Goal: Register for event/course

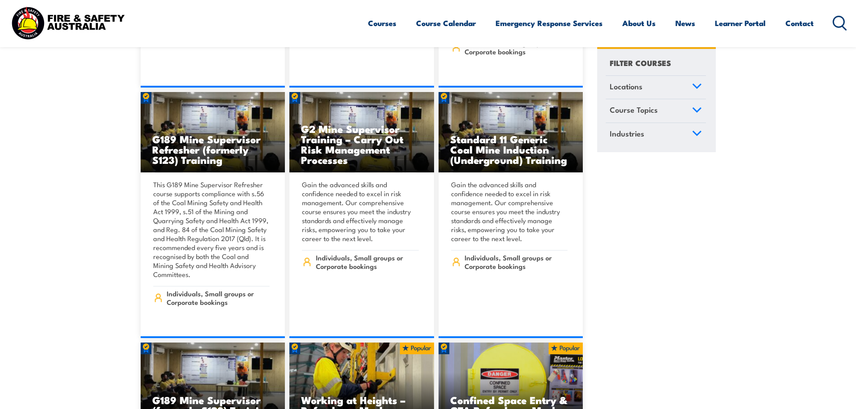
scroll to position [449, 0]
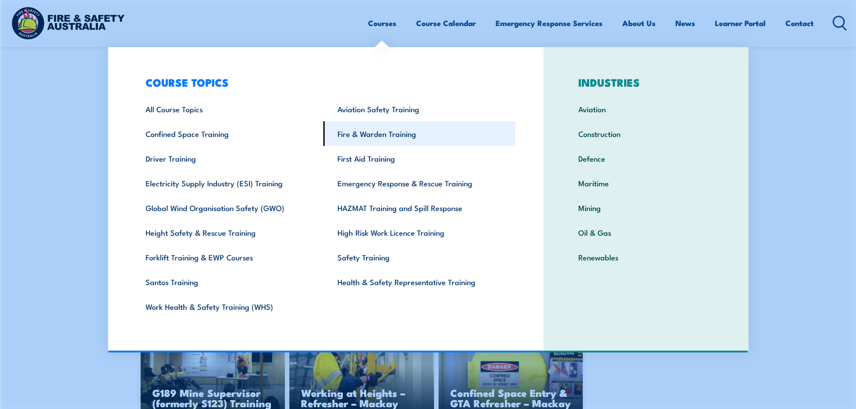
click at [393, 137] on link "Fire & Warden Training" at bounding box center [419, 133] width 192 height 25
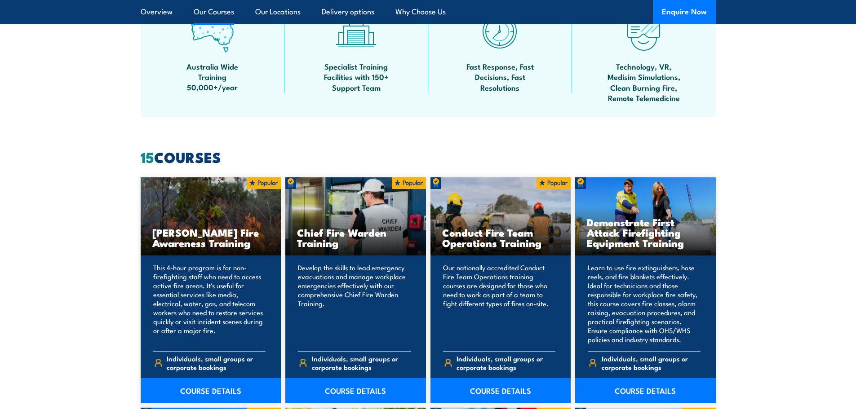
scroll to position [719, 0]
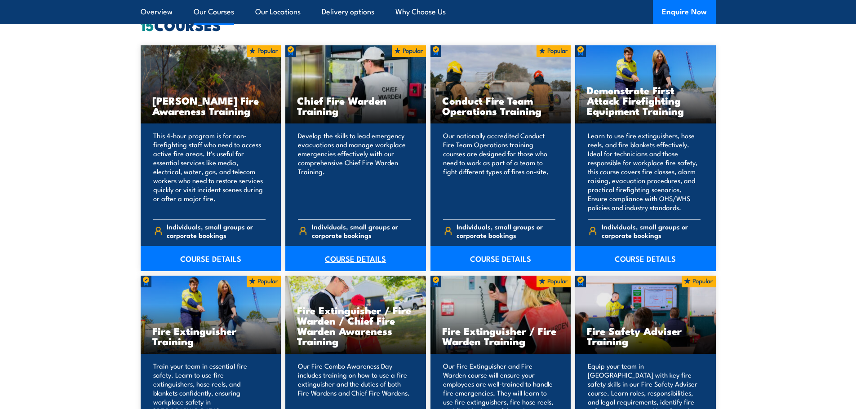
click at [370, 256] on link "COURSE DETAILS" at bounding box center [355, 258] width 141 height 25
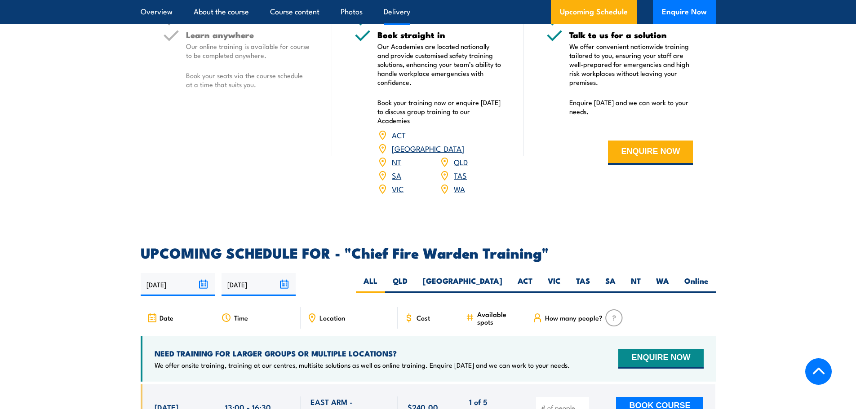
scroll to position [1392, 0]
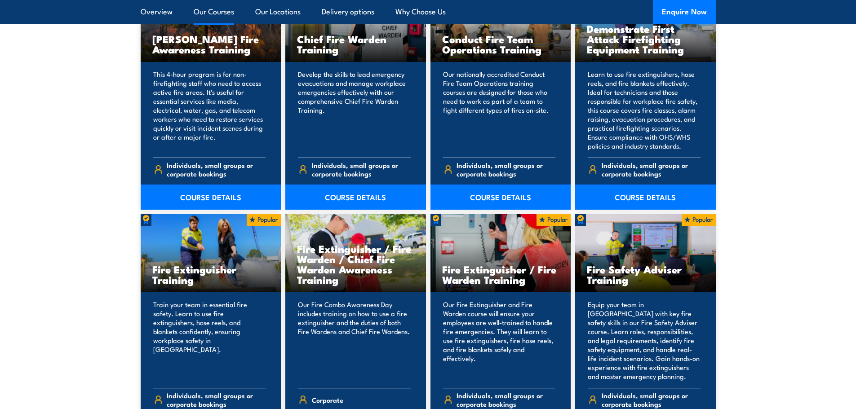
scroll to position [809, 0]
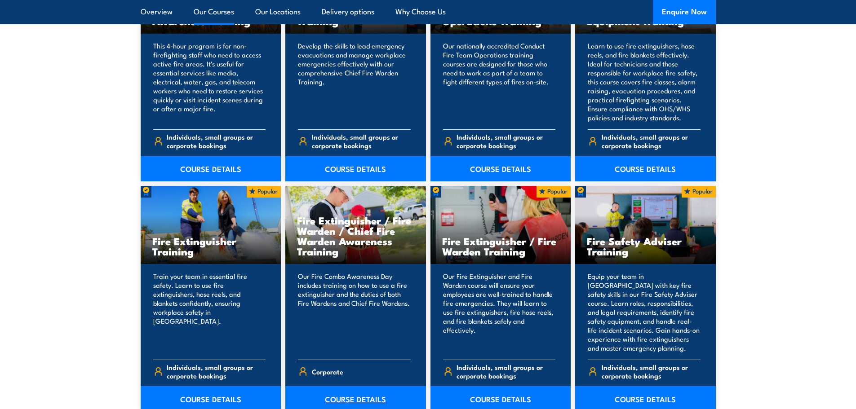
click at [354, 396] on link "COURSE DETAILS" at bounding box center [355, 398] width 141 height 25
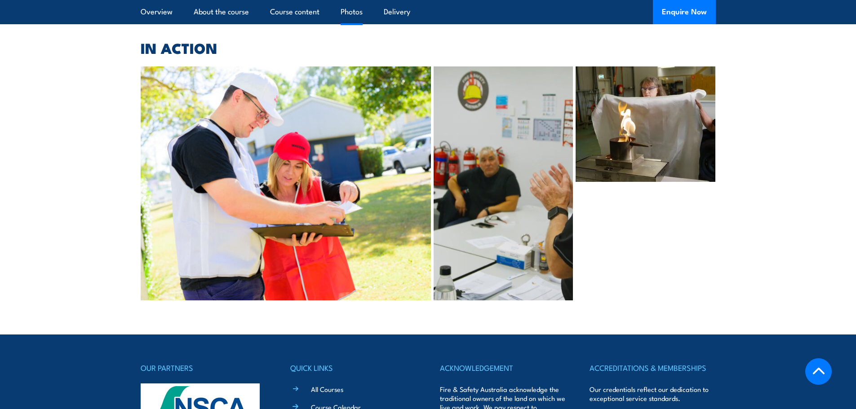
scroll to position [1644, 0]
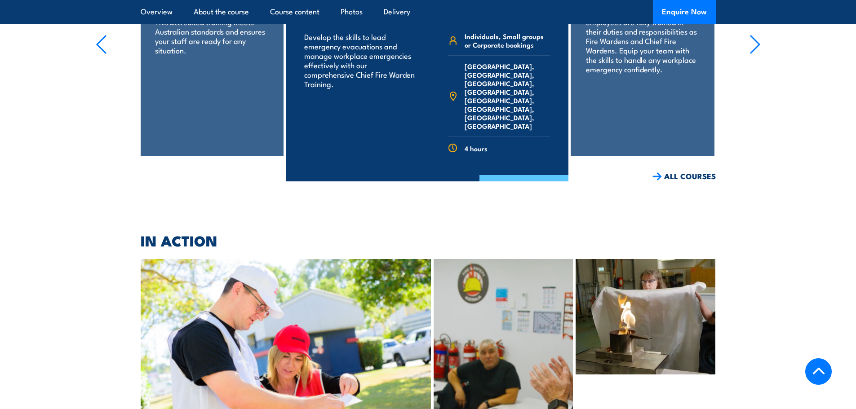
click at [531, 175] on link "COURSE DETAILS" at bounding box center [523, 186] width 89 height 23
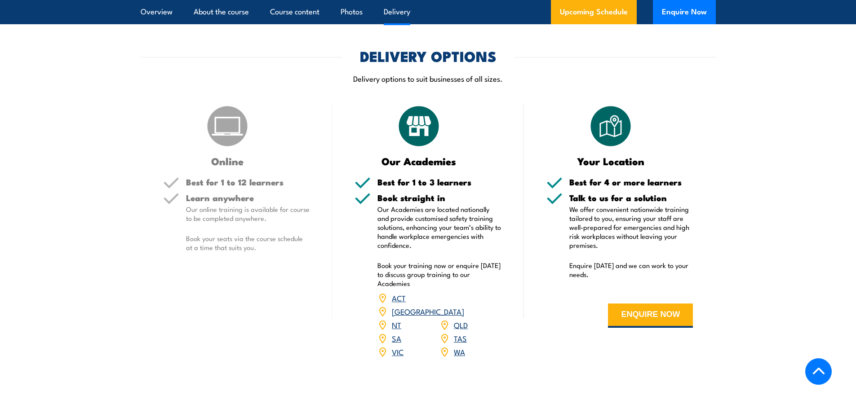
scroll to position [1213, 0]
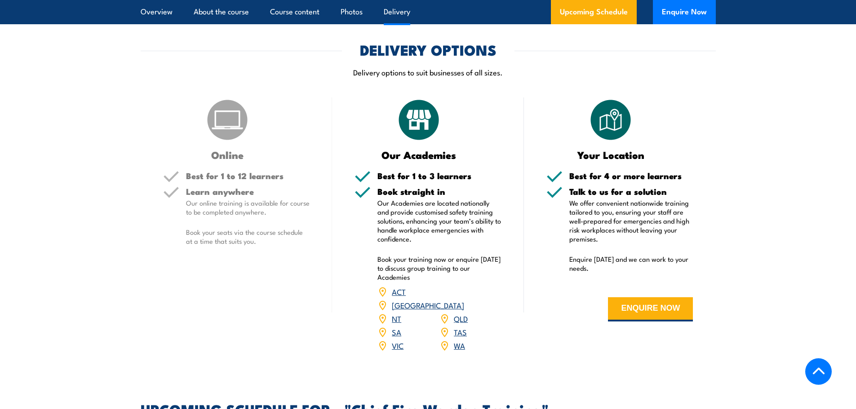
click at [464, 300] on link "[GEOGRAPHIC_DATA]" at bounding box center [428, 305] width 72 height 11
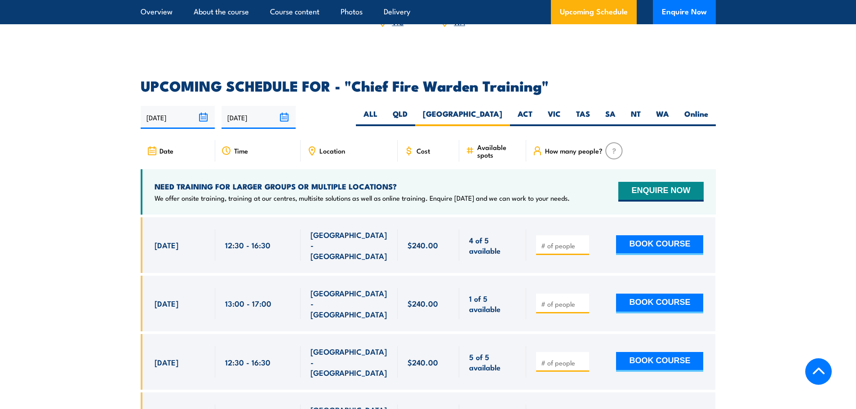
scroll to position [1602, 0]
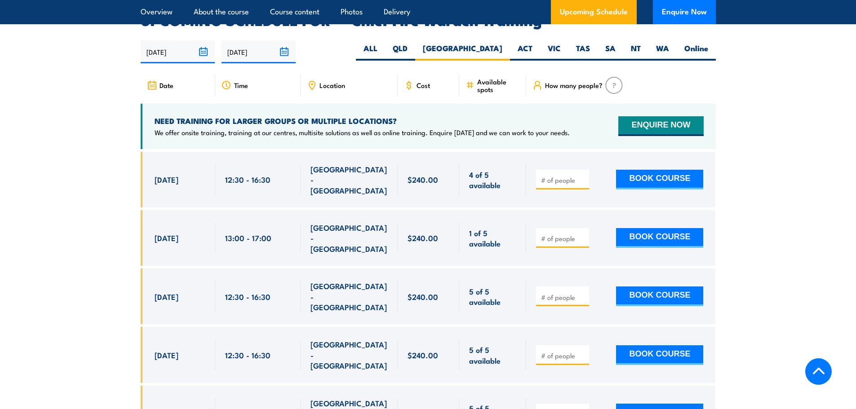
click at [562, 176] on input "number" at bounding box center [563, 180] width 45 height 9
type input "3"
click at [604, 168] on div "3 BOOK COURSE" at bounding box center [619, 179] width 167 height 31
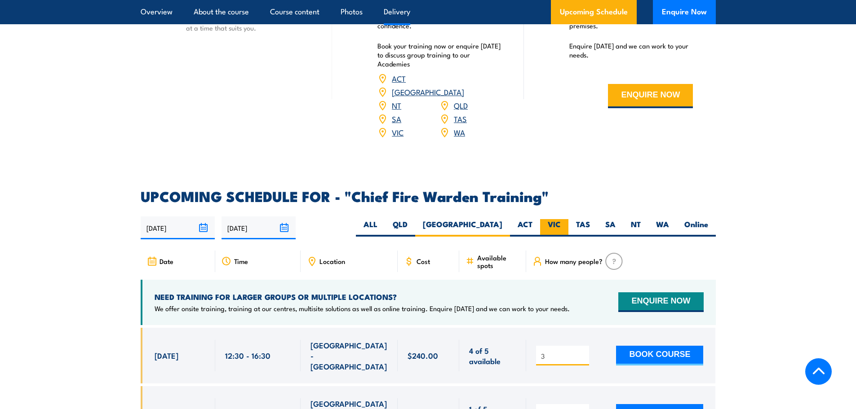
scroll to position [1423, 0]
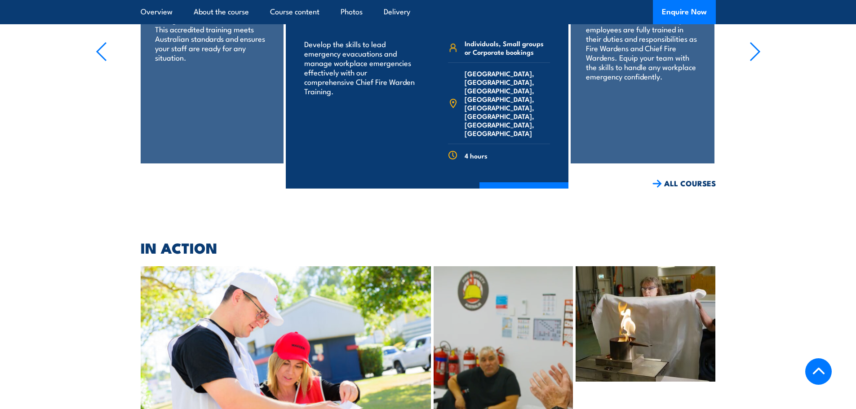
scroll to position [1644, 0]
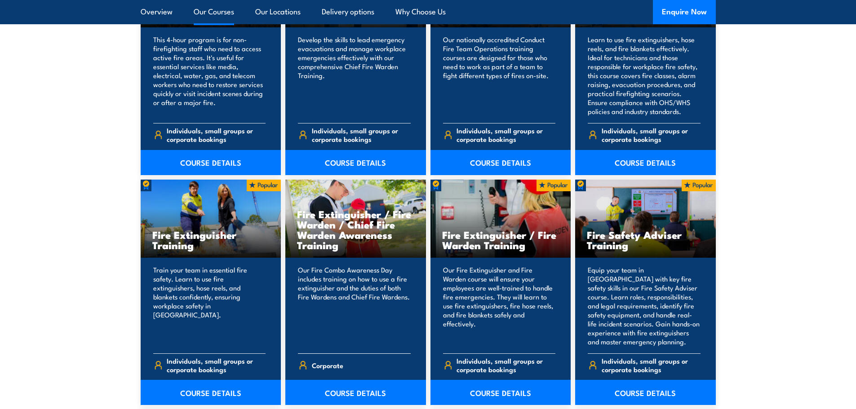
scroll to position [898, 0]
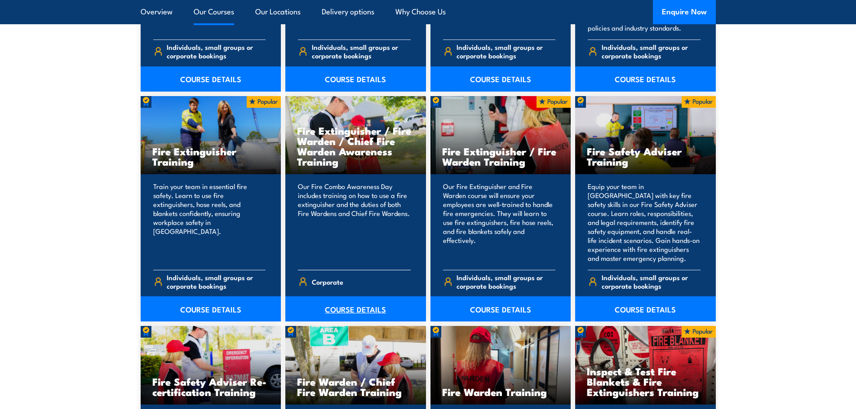
click at [350, 308] on link "COURSE DETAILS" at bounding box center [355, 308] width 141 height 25
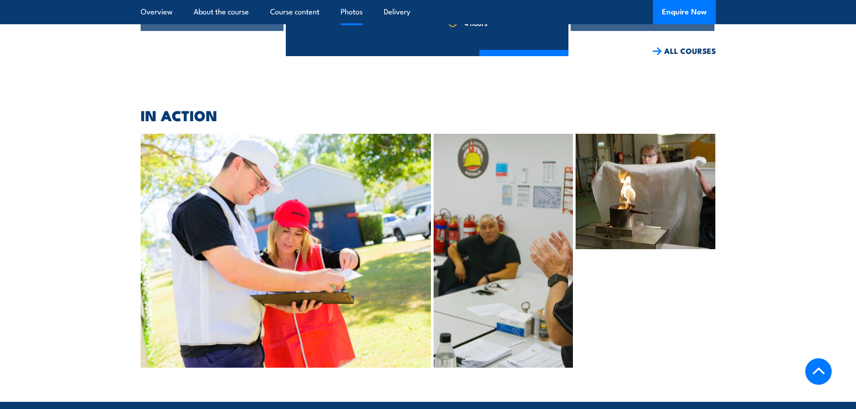
scroll to position [1797, 0]
